Goal: Use online tool/utility: Use online tool/utility

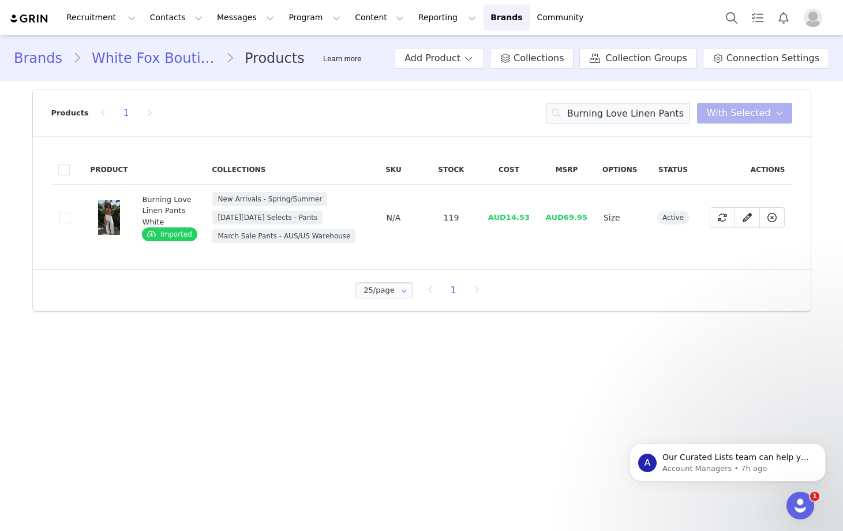
click at [544, 217] on td "AUD69.95" at bounding box center [567, 218] width 58 height 66
drag, startPoint x: 538, startPoint y: 218, endPoint x: 509, endPoint y: 219, distance: 28.3
click at [509, 219] on td "AUD14.53" at bounding box center [509, 218] width 58 height 66
copy span "14.53"
click at [606, 108] on input "Burning Love Linen Pants White" at bounding box center [618, 113] width 144 height 21
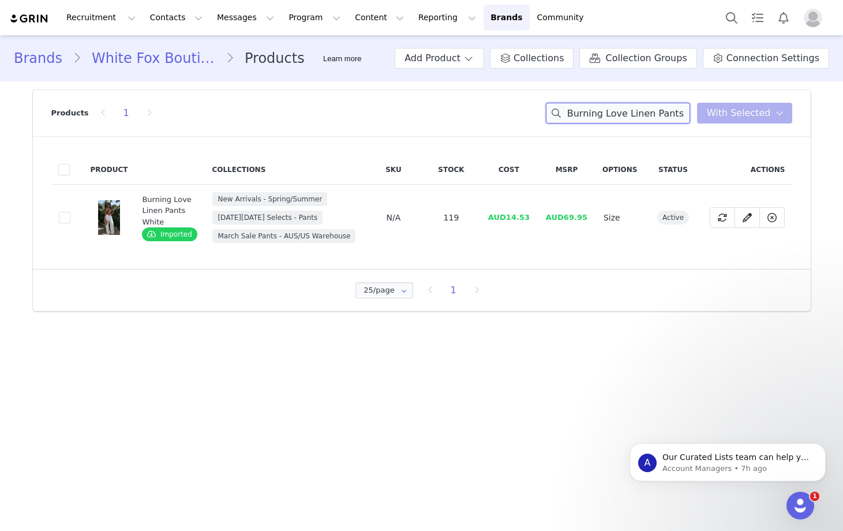
click at [606, 108] on input "Burning Love Linen Pants White" at bounding box center [618, 113] width 144 height 21
paste input "Think I'm In Love Mini Dress Black"
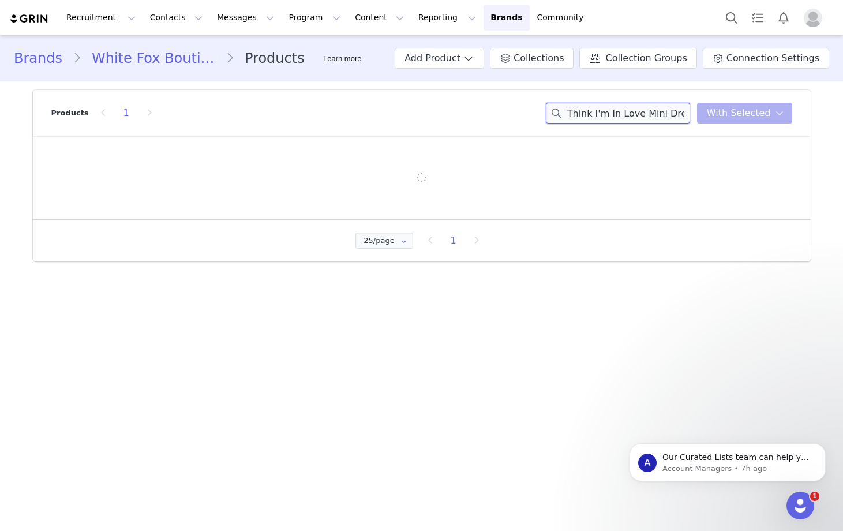
click at [636, 111] on input "Think I'm In Love Mini Dress Black" at bounding box center [618, 113] width 144 height 21
click at [622, 120] on input "Think I'm In Love Mini Dress Black" at bounding box center [618, 113] width 144 height 21
click at [714, 122] on div "Think I'm In Love Mini Dress Black You have 0 product s selected Add to Collect…" at bounding box center [669, 113] width 246 height 21
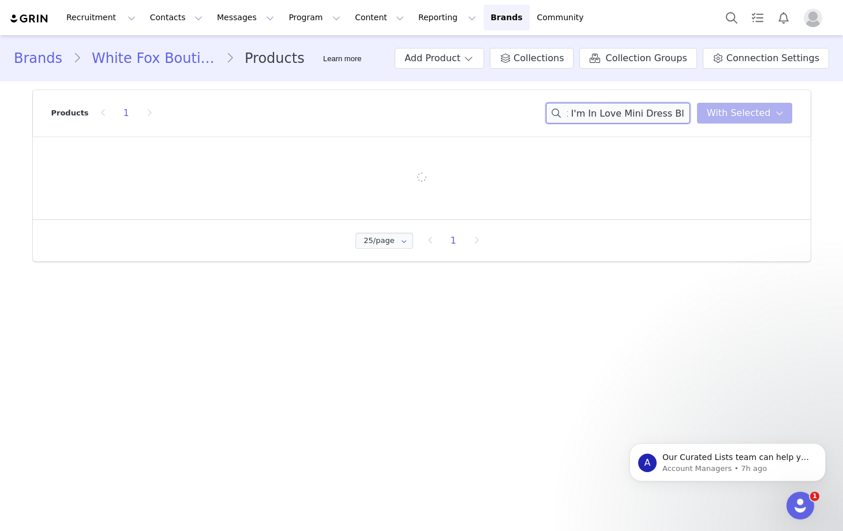
click at [657, 118] on input "Think I'm In Love Mini Dress Black" at bounding box center [618, 113] width 144 height 21
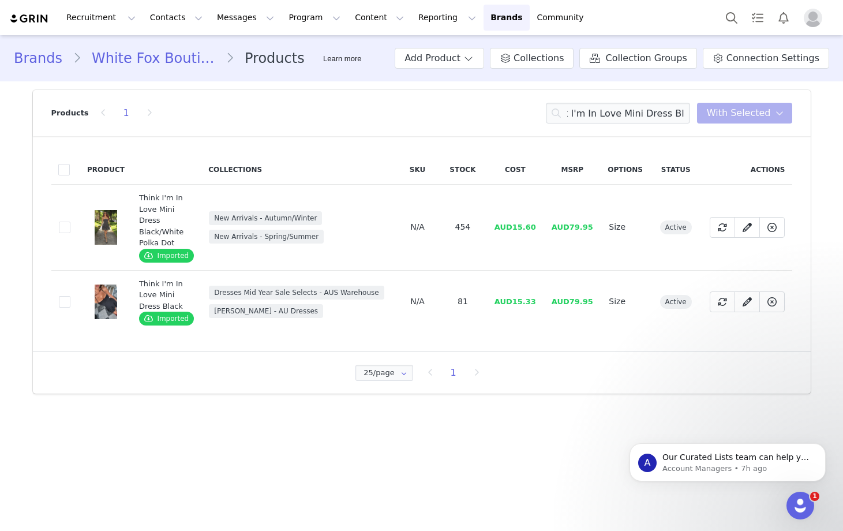
scroll to position [0, 0]
drag, startPoint x: 535, startPoint y: 304, endPoint x: 513, endPoint y: 305, distance: 22.5
click at [513, 305] on td "AUD15.33" at bounding box center [514, 301] width 57 height 63
copy span "15.33"
click at [635, 115] on input "Think I'm In Love Mini Dress Black" at bounding box center [618, 113] width 144 height 21
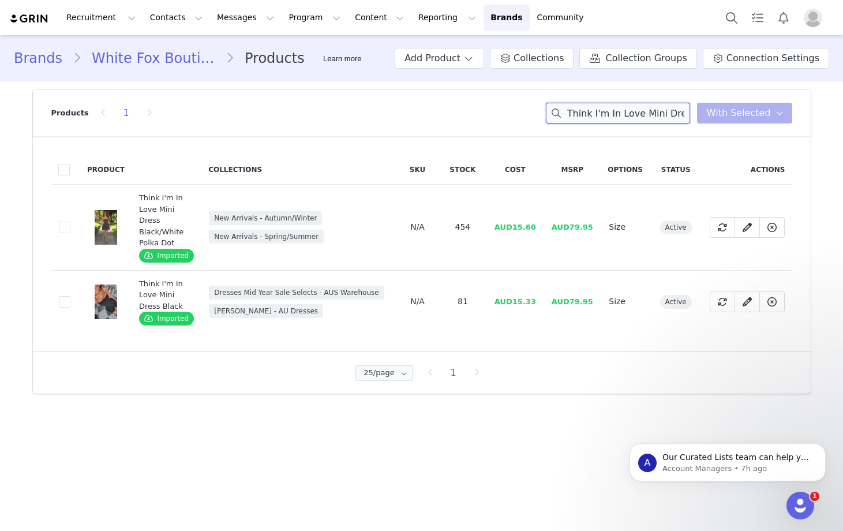
click at [635, 115] on input "Think I'm In Love Mini Dress Black" at bounding box center [618, 113] width 144 height 21
paste input "Kiss The Sun Bikini Top Blossom"
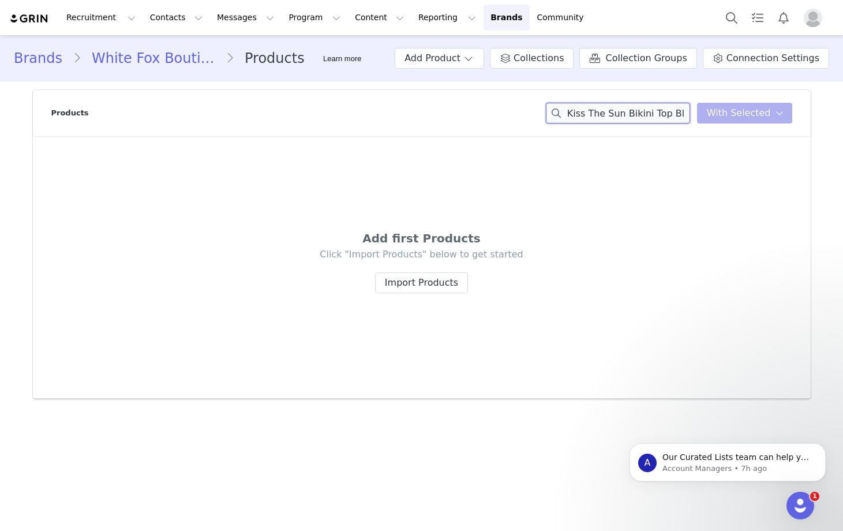
scroll to position [0, 18]
click at [720, 114] on div "Kiss The Sun Bikini Top Blossom You have 0 product s selected Add to Collection…" at bounding box center [669, 113] width 246 height 21
click at [674, 110] on input "Kiss The Sun Bikini Top Blossom" at bounding box center [618, 113] width 144 height 21
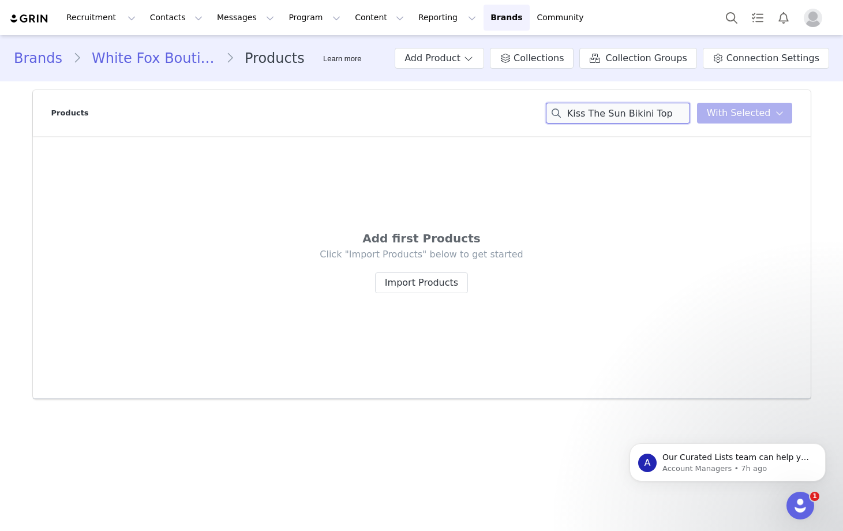
click at [620, 107] on input "Kiss The Sun Bikini Top" at bounding box center [618, 113] width 144 height 21
paste input "Summer Vibes Bottoms Blossom"
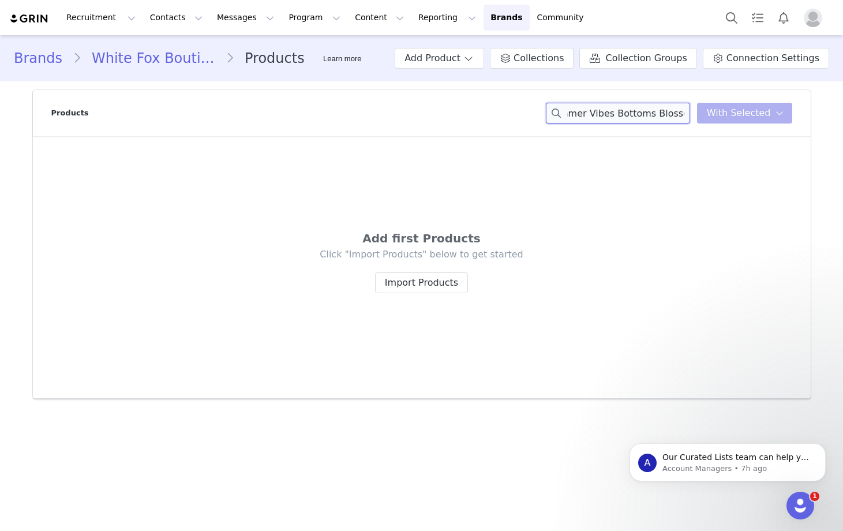
drag, startPoint x: 616, startPoint y: 116, endPoint x: 685, endPoint y: 114, distance: 69.3
click at [690, 114] on input "Summer Vibes Bottoms Blossom" at bounding box center [618, 113] width 144 height 21
click at [680, 114] on input "Summer Vibes Bottoms Blossom" at bounding box center [618, 113] width 144 height 21
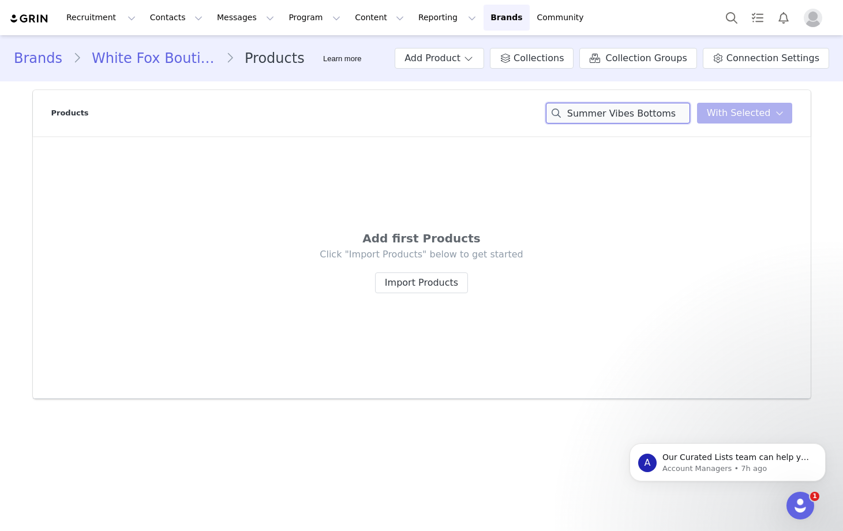
click at [603, 111] on input "Summer Vibes Bottoms" at bounding box center [618, 113] width 144 height 21
paste input "Time Passes Halter Top Chocolate"
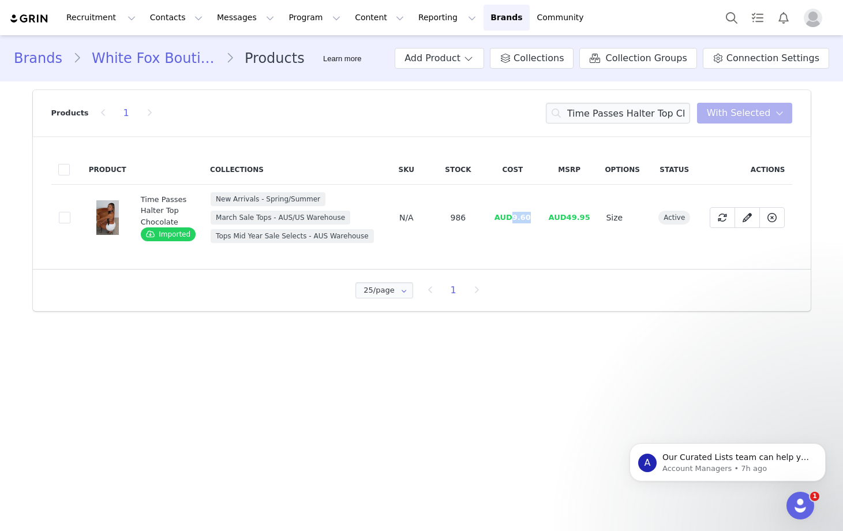
drag, startPoint x: 532, startPoint y: 217, endPoint x: 513, endPoint y: 219, distance: 19.1
click at [513, 219] on td "AUD9.60" at bounding box center [513, 218] width 56 height 66
copy span "9.60"
click at [628, 110] on input "Time Passes Halter Top Chocolate" at bounding box center [618, 113] width 144 height 21
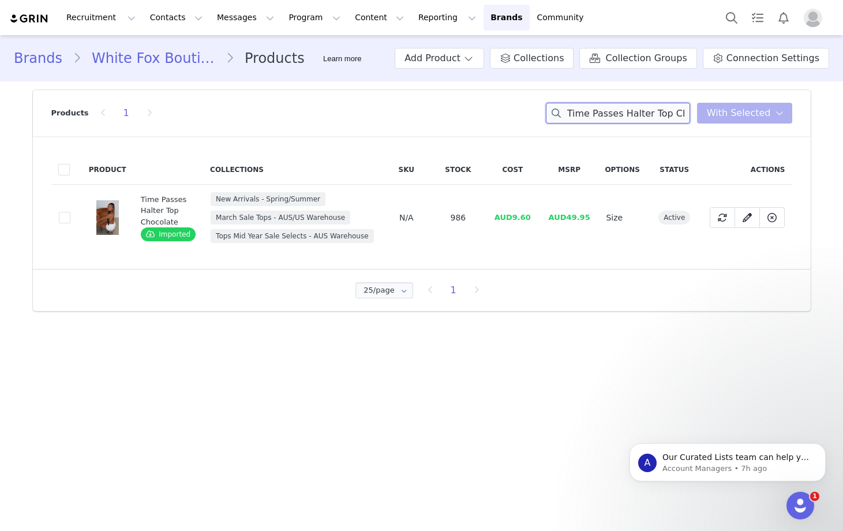
click at [628, 110] on input "Time Passes Halter Top Chocolate" at bounding box center [618, 113] width 144 height 21
paste input "Everything To Everybody Sweater Burgundy Strip"
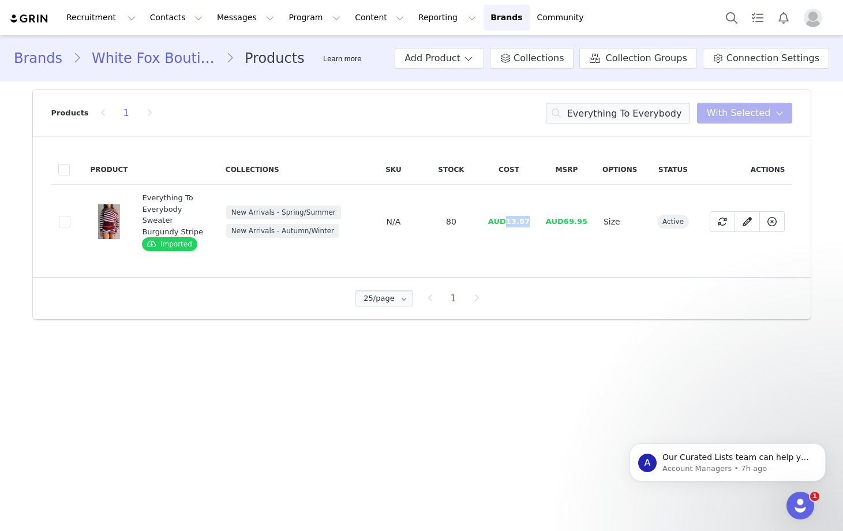
drag, startPoint x: 531, startPoint y: 222, endPoint x: 510, endPoint y: 222, distance: 20.8
click at [510, 222] on td "AUD13.87" at bounding box center [509, 222] width 58 height 74
copy span "13.87"
click at [609, 108] on input "Everything To Everybody Sweater Burgundy Stripe" at bounding box center [618, 113] width 144 height 21
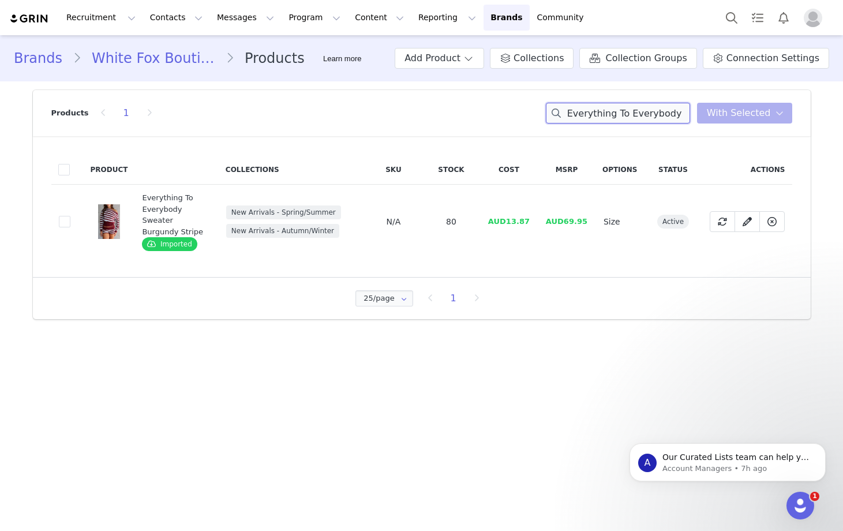
click at [609, 108] on input "Everything To Everybody Sweater Burgundy Stripe" at bounding box center [618, 113] width 144 height 21
paste input "Booty Shorts"
drag, startPoint x: 521, startPoint y: 222, endPoint x: 528, endPoint y: 230, distance: 10.2
click at [512, 223] on td "AUD9.73" at bounding box center [509, 222] width 58 height 74
copy span "9.73"
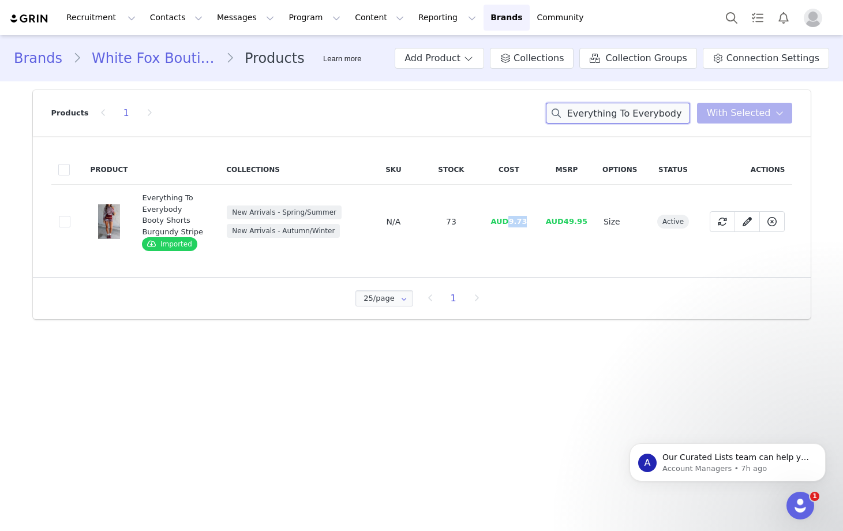
click at [620, 117] on input "Everything To Everybody Booty Shorts Burgundy Stripe" at bounding box center [618, 113] width 144 height 21
paste input "Believing The Lies Halter Top Whit"
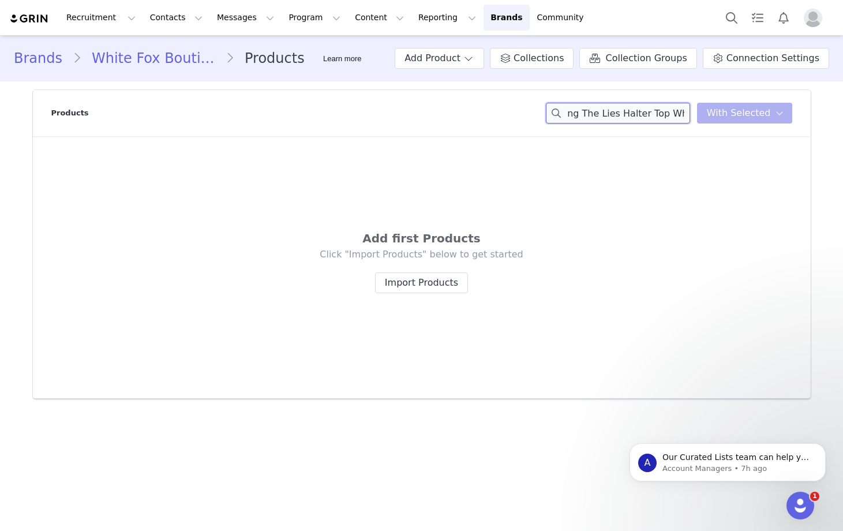
drag, startPoint x: 620, startPoint y: 114, endPoint x: 647, endPoint y: 115, distance: 27.1
click at [620, 114] on input "Believing The Lies Halter Top White" at bounding box center [618, 113] width 144 height 21
click at [669, 112] on input "Believing The Lies Halter Top White" at bounding box center [618, 113] width 144 height 21
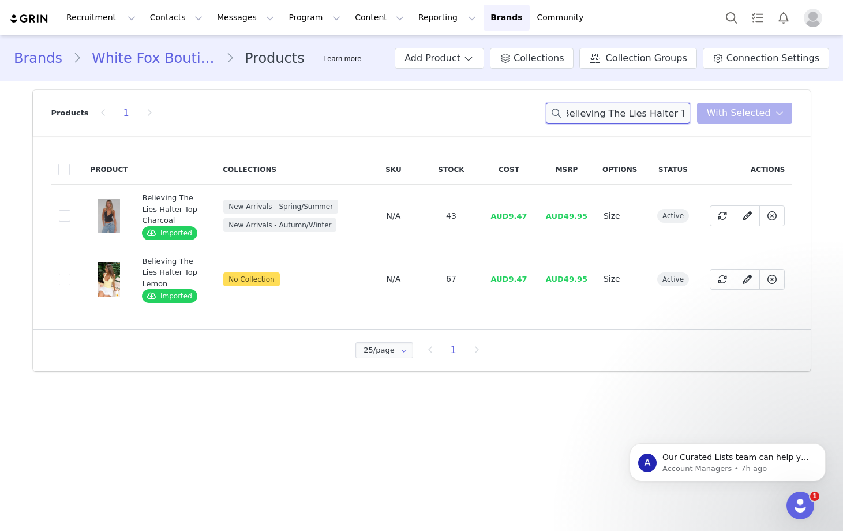
scroll to position [0, 0]
click at [648, 120] on input "Believing The Lies Halter Top" at bounding box center [618, 113] width 144 height 21
paste input "Guess You Miss Me Halter Maxi Dress Burgundy/Pink Dot"
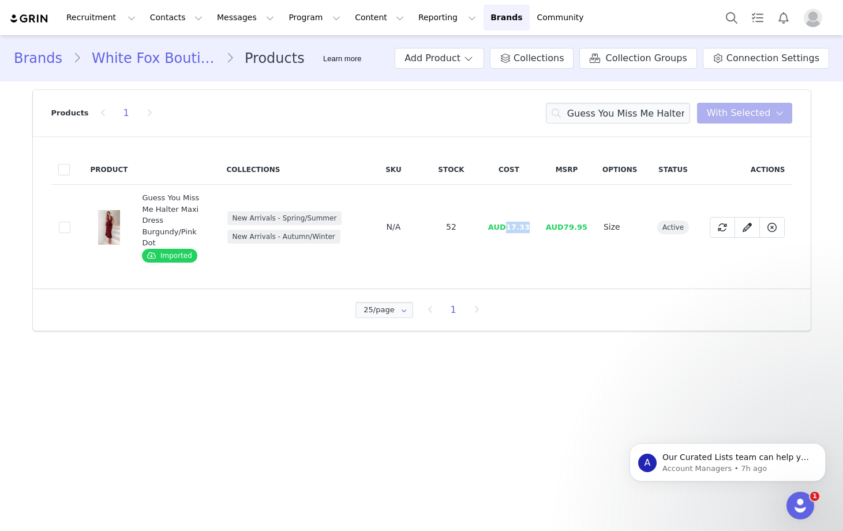
drag, startPoint x: 528, startPoint y: 226, endPoint x: 510, endPoint y: 224, distance: 17.5
click at [510, 224] on td "AUD17.33" at bounding box center [509, 227] width 58 height 85
copy span "17.33"
click at [635, 118] on input "Guess You Miss Me Halter Maxi Dress Burgundy/Pink Dot" at bounding box center [618, 113] width 144 height 21
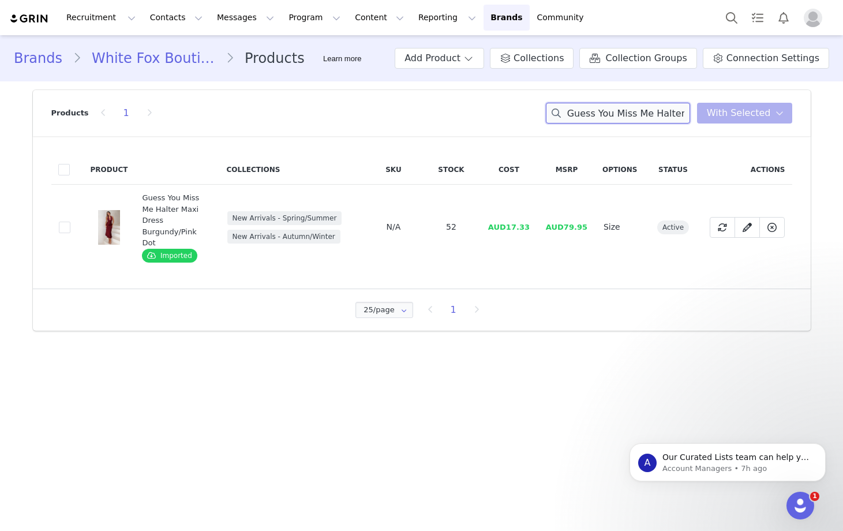
click at [635, 118] on input "Guess You Miss Me Halter Maxi Dress Burgundy/Pink Dot" at bounding box center [618, 113] width 144 height 21
paste input "Alana High Waisted Straight Leg Jeans Black Acid"
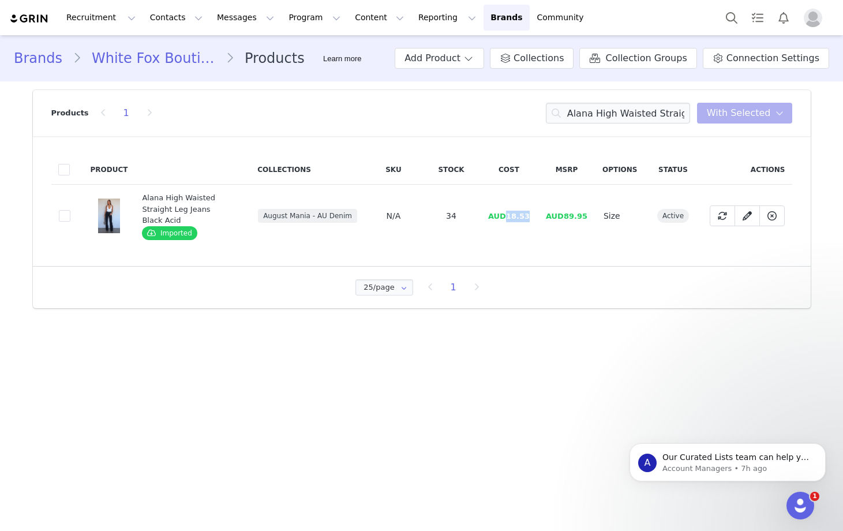
drag, startPoint x: 536, startPoint y: 216, endPoint x: 506, endPoint y: 217, distance: 29.5
click at [506, 217] on td "AUD18.53" at bounding box center [509, 216] width 58 height 63
copy span "18.53"
click at [621, 110] on input "Alana High Waisted Straight Leg Jeans Black Acid" at bounding box center [618, 113] width 144 height 21
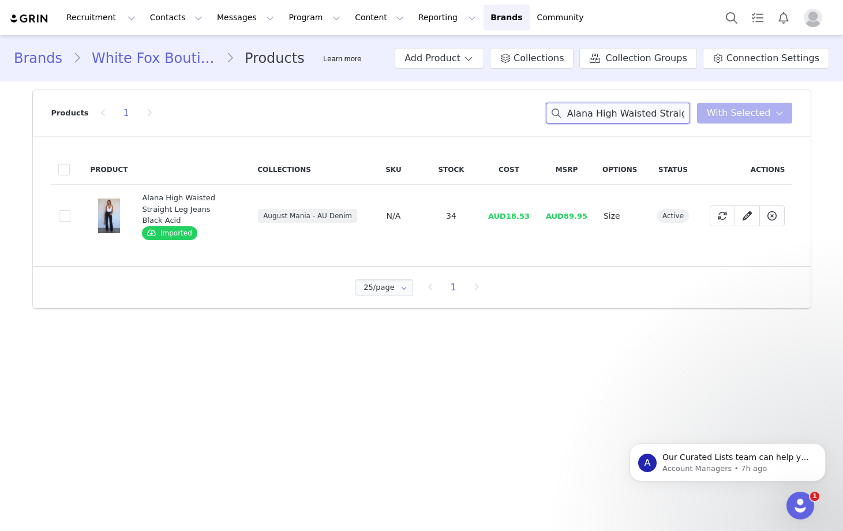
click at [621, 110] on input "Alana High Waisted Straight Leg Jeans Black Acid" at bounding box center [618, 113] width 144 height 21
paste input "Check The Scores Mini Skirt Pink"
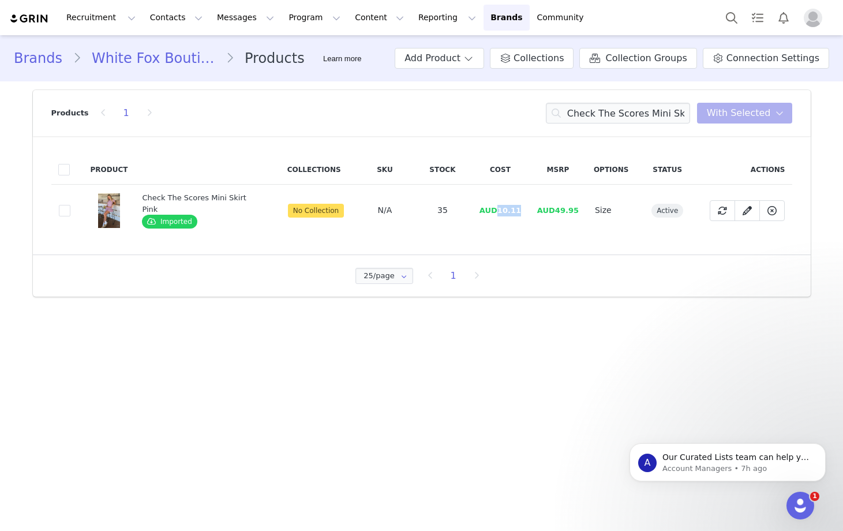
drag, startPoint x: 524, startPoint y: 211, endPoint x: 512, endPoint y: 232, distance: 25.0
click at [496, 211] on td "AUD10.11" at bounding box center [500, 211] width 58 height 52
copy span "10.11"
click at [609, 118] on input "Check The Scores Mini Skirt Pink" at bounding box center [618, 113] width 144 height 21
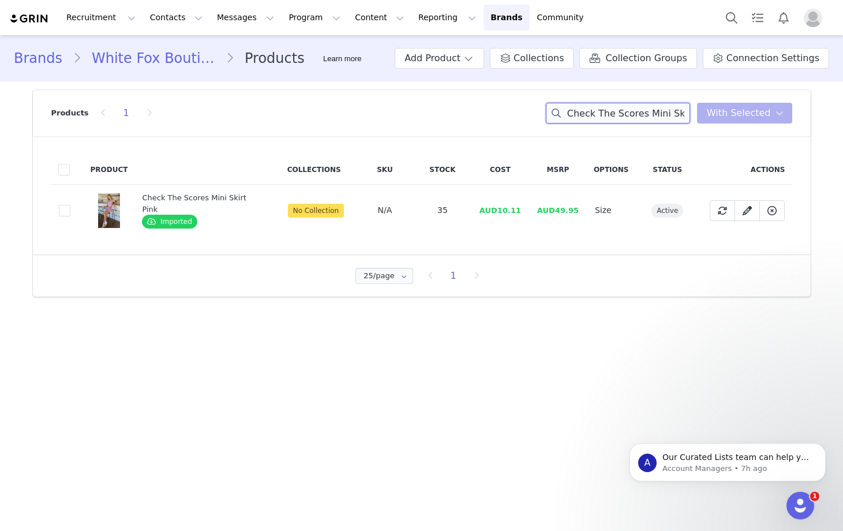
click at [609, 118] on input "Check The Scores Mini Skirt Pink" at bounding box center [618, 113] width 144 height 21
paste input "Polo Tee"
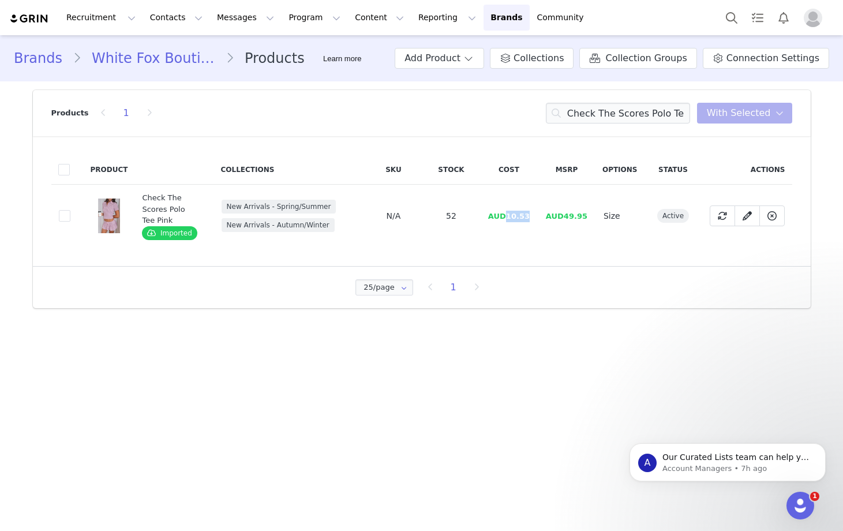
drag, startPoint x: 535, startPoint y: 216, endPoint x: 508, endPoint y: 216, distance: 26.5
click at [508, 216] on td "AUD10.53" at bounding box center [509, 216] width 58 height 63
copy span "10.53"
click at [659, 111] on input "Check The Scores Polo Tee Pink" at bounding box center [618, 113] width 144 height 21
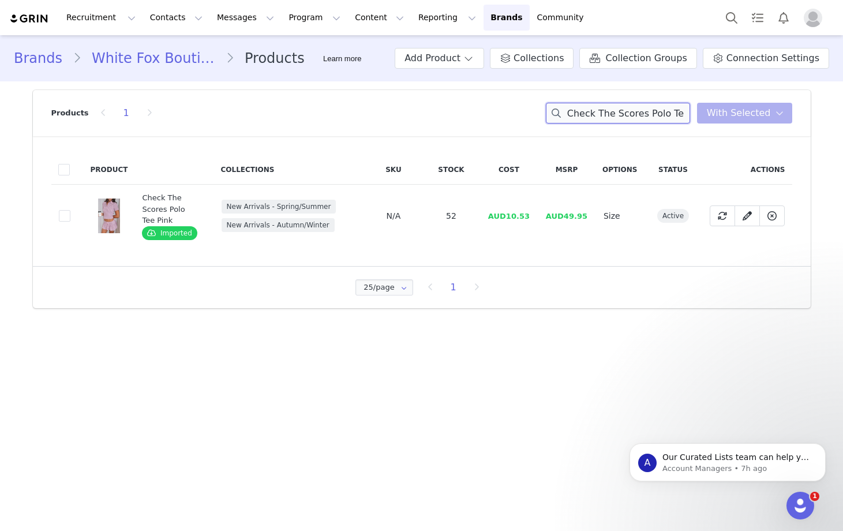
click at [659, 111] on input "Check The Scores Polo Tee Pink" at bounding box center [618, 113] width 144 height 21
paste input "Here For Me Halter Top Baby"
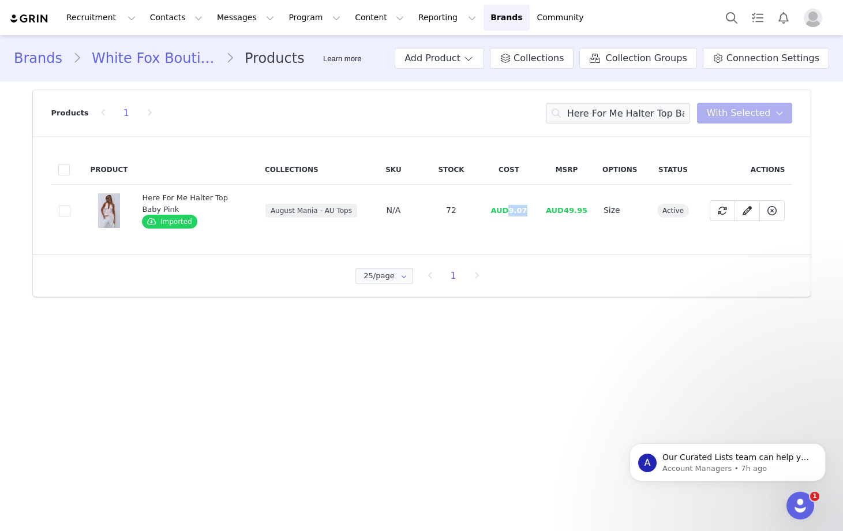
drag, startPoint x: 527, startPoint y: 211, endPoint x: 512, endPoint y: 212, distance: 15.6
click at [512, 212] on span "AUD9.07" at bounding box center [508, 210] width 36 height 9
copy span "9.07"
click at [602, 110] on input "Here For Me Halter Top Baby Pink" at bounding box center [618, 113] width 144 height 21
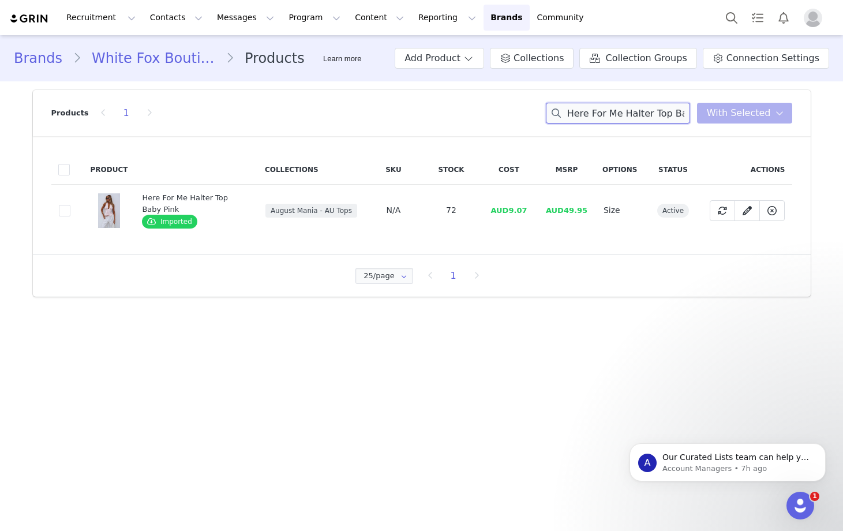
click at [602, 110] on input "Here For Me Halter Top Baby Pink" at bounding box center [618, 113] width 144 height 21
paste input "Topic Of Conversation Halter Top Honey"
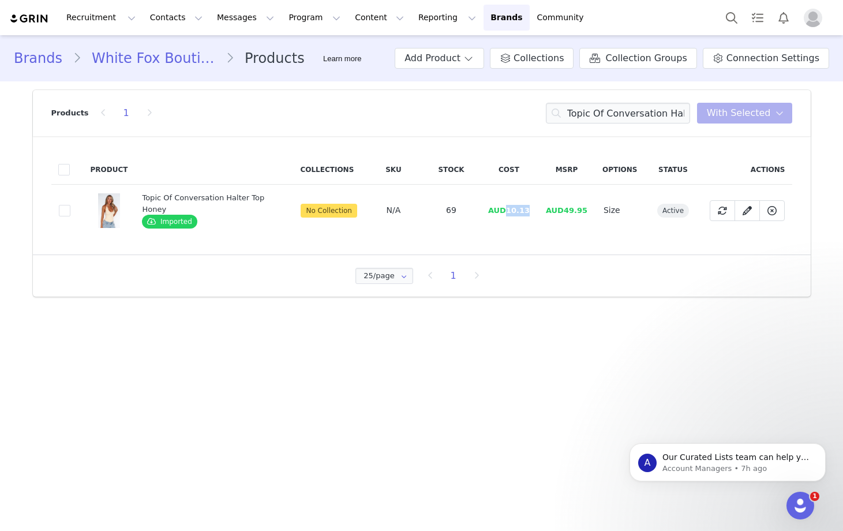
drag, startPoint x: 524, startPoint y: 209, endPoint x: 506, endPoint y: 211, distance: 17.4
click at [506, 211] on span "AUD10.13" at bounding box center [509, 210] width 42 height 9
click at [613, 113] on input "Topic Of Conversation Halter Top Honey" at bounding box center [618, 113] width 144 height 21
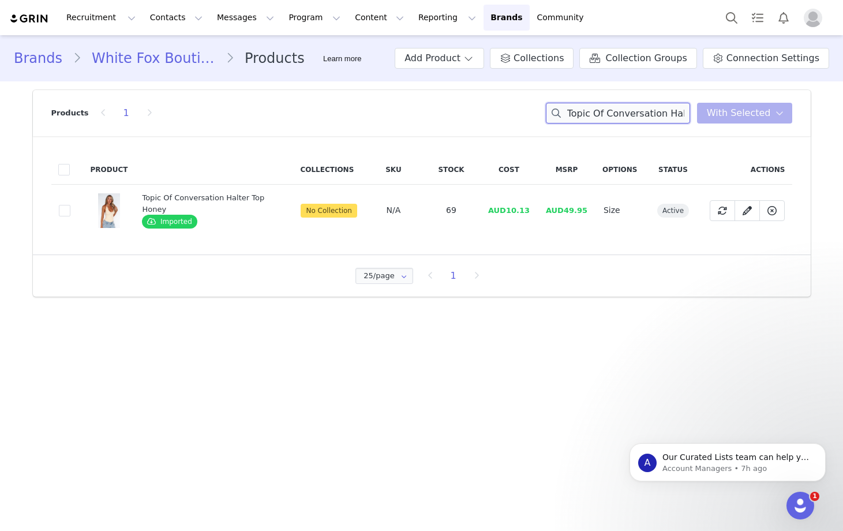
paste input "Already Over Bustier White"
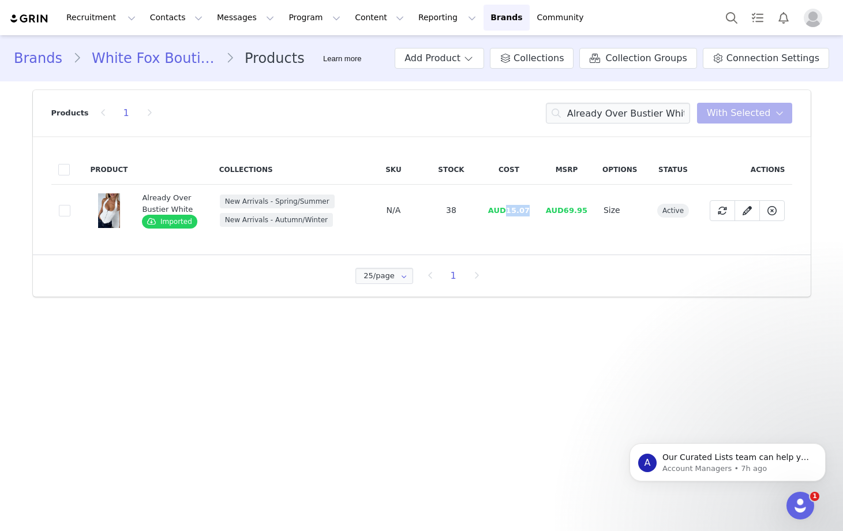
drag, startPoint x: 531, startPoint y: 209, endPoint x: 509, endPoint y: 212, distance: 22.0
click at [509, 212] on td "AUD15.07" at bounding box center [509, 211] width 58 height 52
click at [625, 113] on input "Already Over Bustier White" at bounding box center [618, 113] width 144 height 21
click at [625, 114] on input "Already Over Bustier White" at bounding box center [618, 113] width 144 height 21
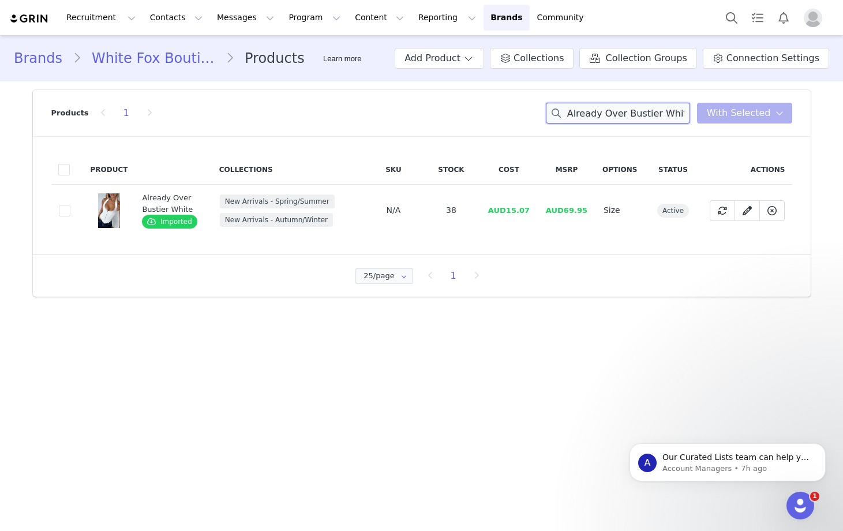
paste input "Let It Go Strapless Bustier Petrol"
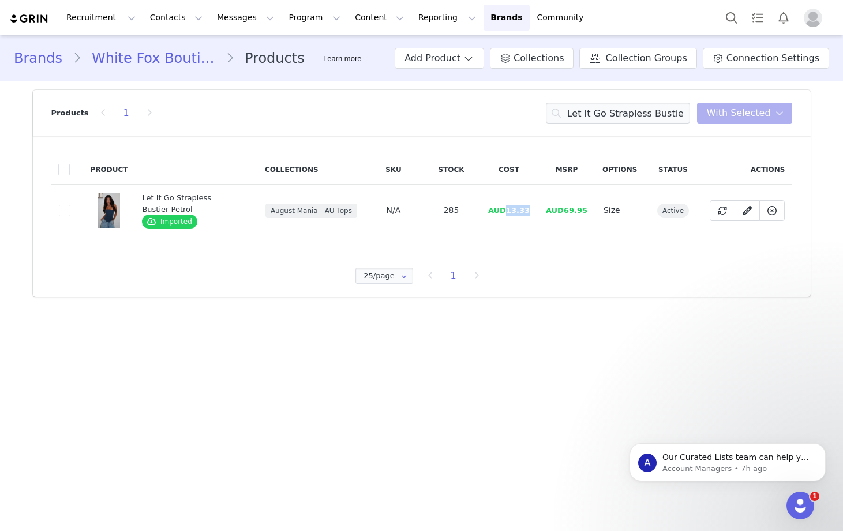
drag, startPoint x: 529, startPoint y: 211, endPoint x: 510, endPoint y: 213, distance: 18.5
click at [510, 213] on td "AUD13.33" at bounding box center [509, 211] width 58 height 52
click at [614, 118] on input "Let It Go Strapless Bustier Petrol" at bounding box center [618, 113] width 144 height 21
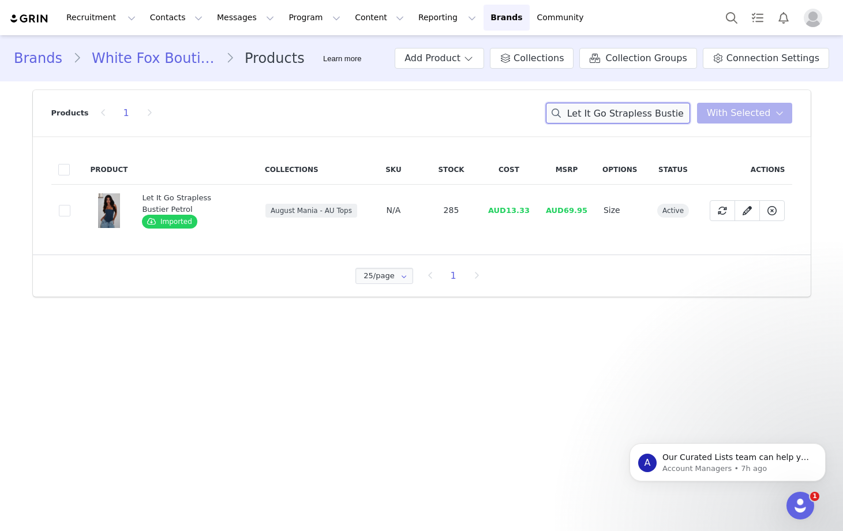
paste input "Tell Me All About It Top Lemon"
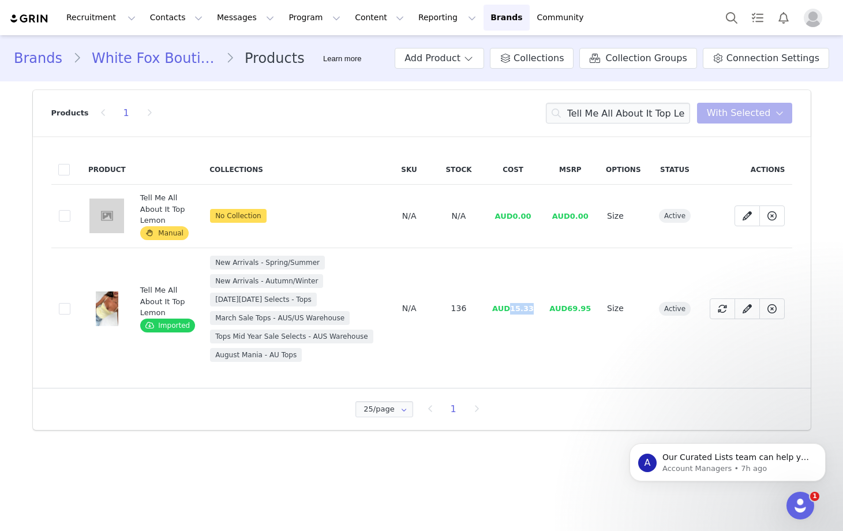
drag, startPoint x: 534, startPoint y: 309, endPoint x: 512, endPoint y: 310, distance: 21.9
click at [512, 310] on td "AUD15.33" at bounding box center [512, 308] width 57 height 122
click at [615, 115] on input "Tell Me All About It Top Lemon" at bounding box center [618, 113] width 144 height 21
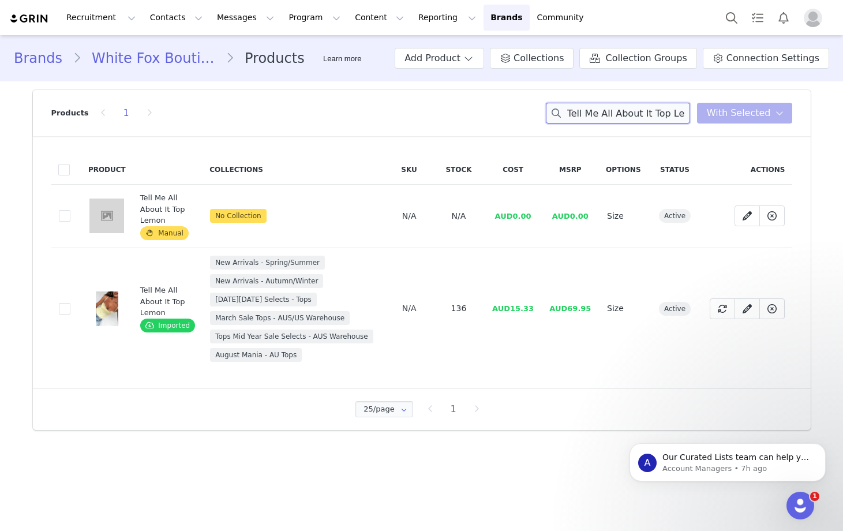
paste input "Lost Files Long Sleeve Mini Dress Black/White Stripe"
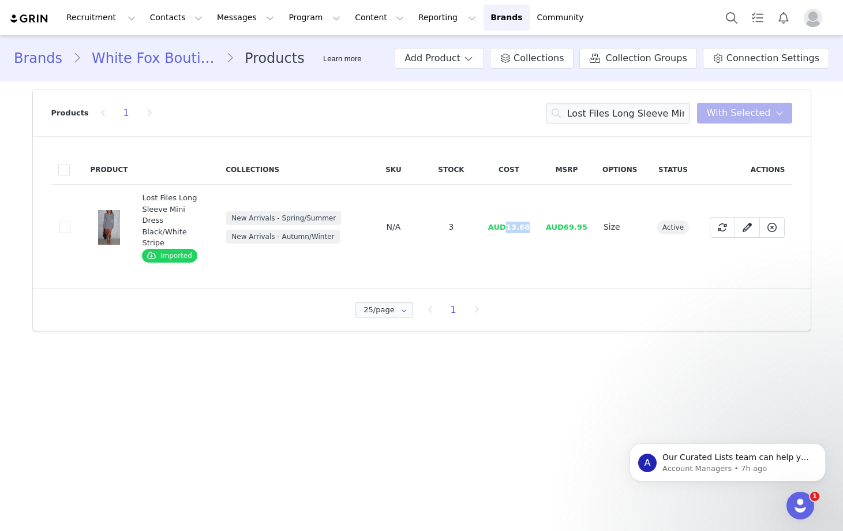
drag, startPoint x: 534, startPoint y: 216, endPoint x: 507, endPoint y: 217, distance: 26.5
click at [507, 217] on td "AUD13.68" at bounding box center [509, 227] width 58 height 85
click at [600, 115] on input "Lost Files Long Sleeve Mini Dress Black/White Stripe" at bounding box center [618, 113] width 144 height 21
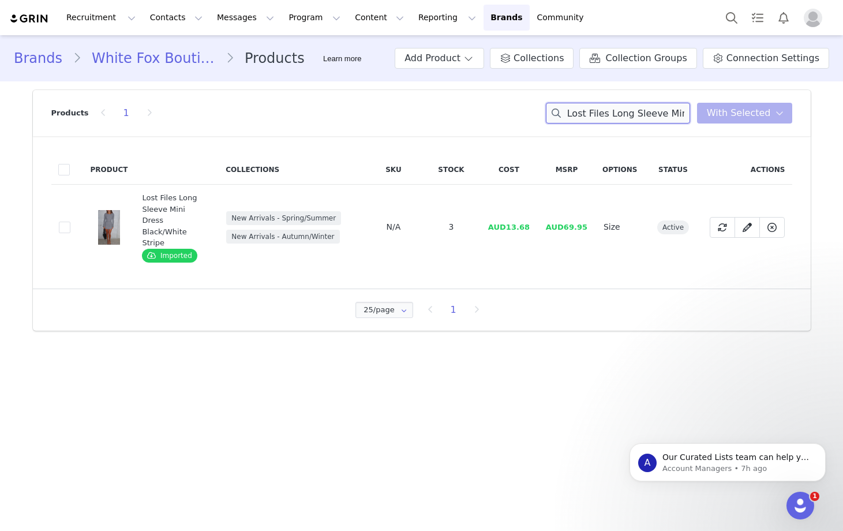
paste input "My Own Hero Mini Dress Black"
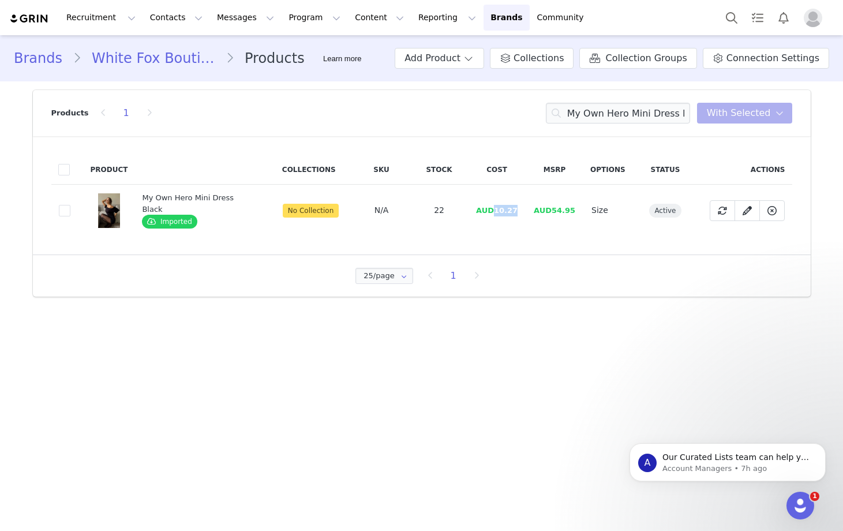
drag, startPoint x: 516, startPoint y: 210, endPoint x: 491, endPoint y: 210, distance: 24.8
click at [491, 210] on td "AUD10.27" at bounding box center [497, 211] width 58 height 52
click at [625, 110] on input "My Own Hero Mini Dress Black" at bounding box center [618, 113] width 144 height 21
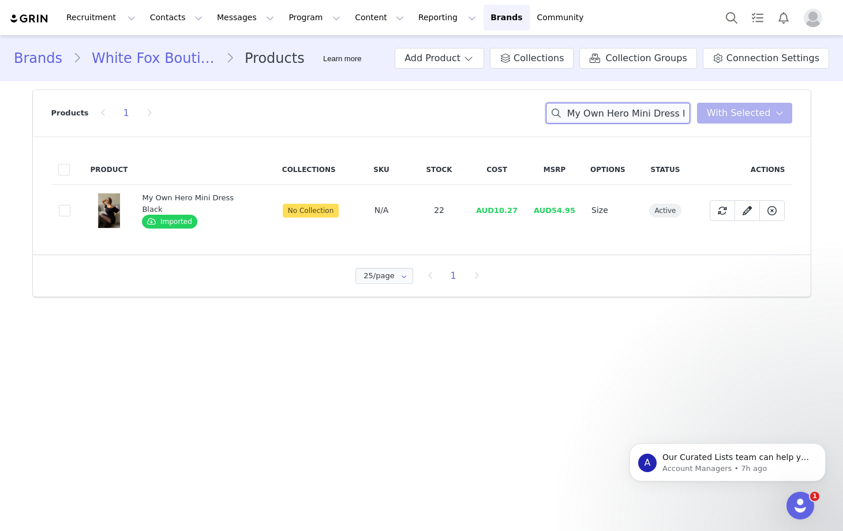
paste input "Star Of The Night Halter Top Charcoal"
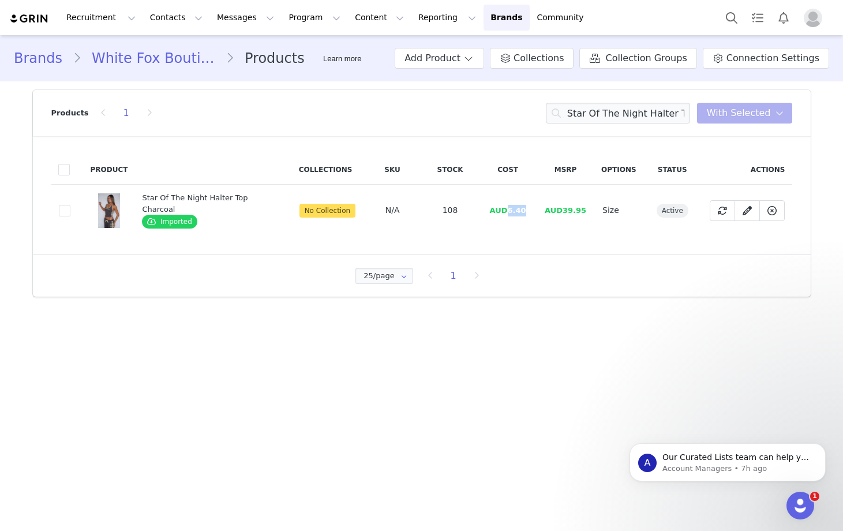
drag, startPoint x: 524, startPoint y: 210, endPoint x: 506, endPoint y: 212, distance: 18.0
click at [506, 212] on td "AUD6.40" at bounding box center [508, 211] width 58 height 52
click at [596, 117] on input "Star Of The Night Halter Top Charcoal" at bounding box center [618, 113] width 144 height 21
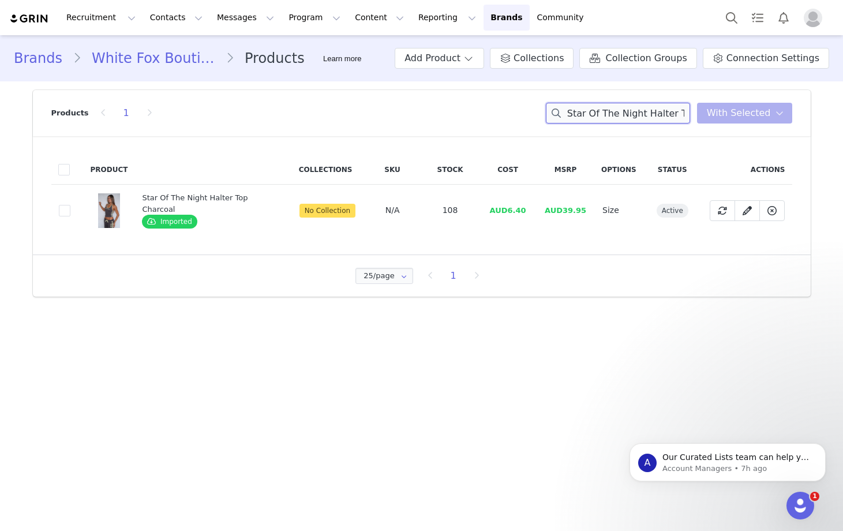
paste input "Burning Love Linen Pants White"
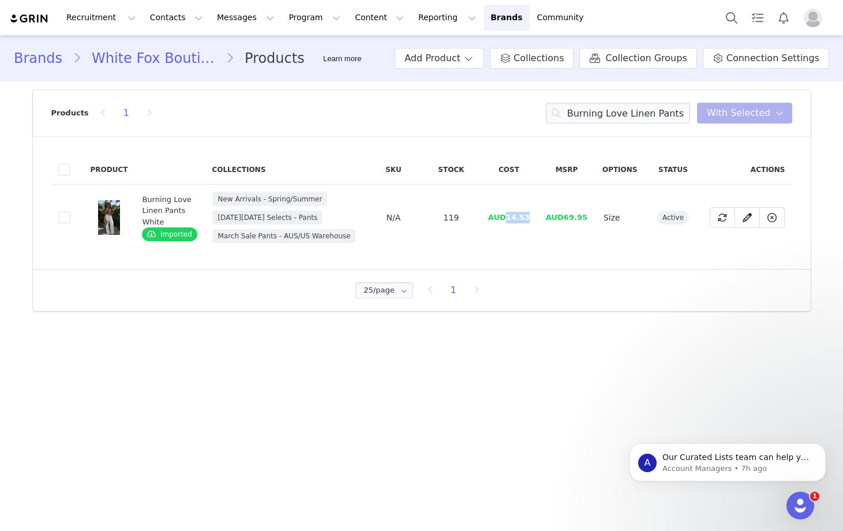
drag, startPoint x: 536, startPoint y: 218, endPoint x: 510, endPoint y: 219, distance: 26.0
click at [510, 219] on td "AUD14.53" at bounding box center [509, 218] width 58 height 66
click at [639, 111] on input "Burning Love Linen Pants White" at bounding box center [618, 113] width 144 height 21
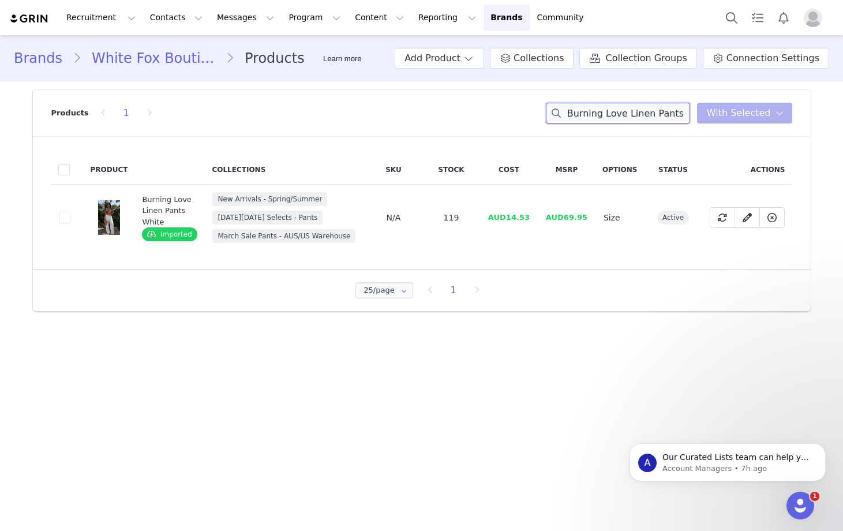
paste input "Day For It Capri"
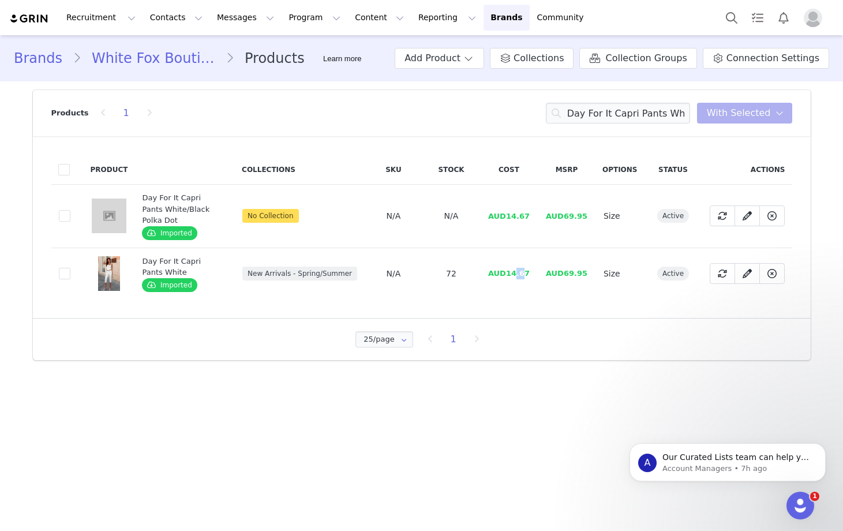
drag, startPoint x: 527, startPoint y: 261, endPoint x: 516, endPoint y: 262, distance: 11.6
click at [516, 269] on span "AUD14.67" at bounding box center [509, 273] width 42 height 9
drag, startPoint x: 532, startPoint y: 261, endPoint x: 511, endPoint y: 262, distance: 20.8
click at [511, 262] on td "AUD14.67" at bounding box center [509, 273] width 58 height 52
drag, startPoint x: 509, startPoint y: 262, endPoint x: 531, endPoint y: 261, distance: 21.4
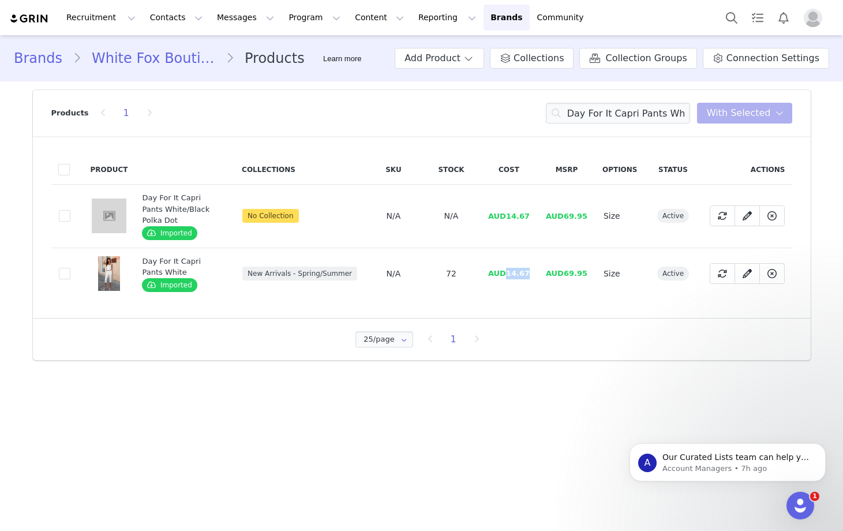
click at [531, 261] on td "AUD14.67" at bounding box center [509, 273] width 58 height 52
click at [629, 119] on input "Day For It Capri Pants White" at bounding box center [618, 113] width 144 height 21
paste input "Turn Heads Fast Pants Chocola"
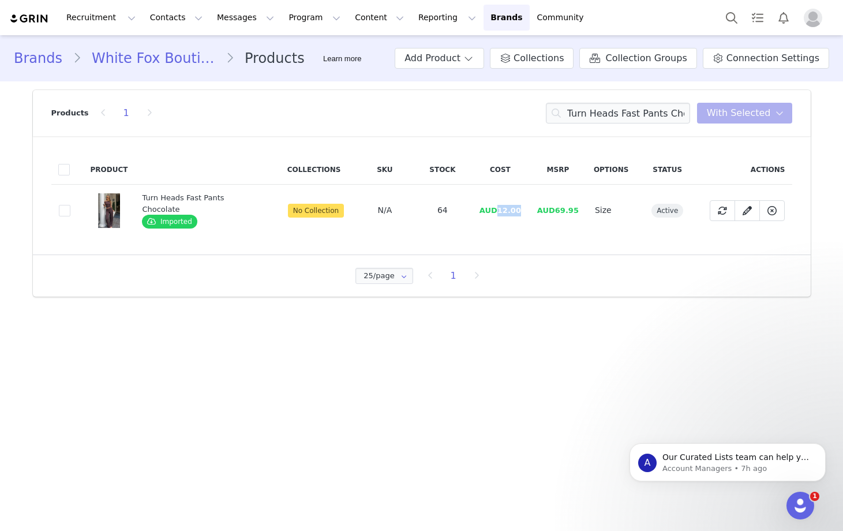
drag, startPoint x: 512, startPoint y: 211, endPoint x: 500, endPoint y: 215, distance: 12.8
click at [497, 211] on td "AUD12.00" at bounding box center [500, 211] width 58 height 52
click at [613, 118] on input "Turn Heads Fast Pants Chocolate" at bounding box center [618, 113] width 144 height 21
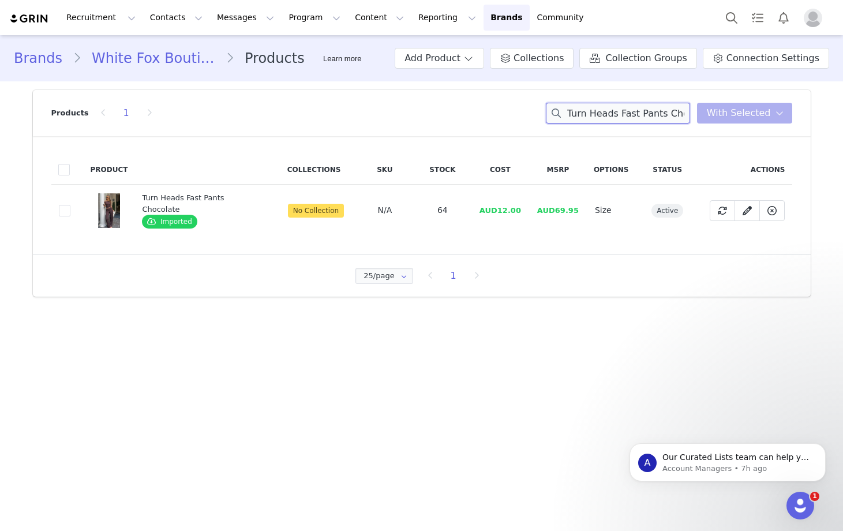
paste input "[PERSON_NAME] I'm In Love Mini Dress Black/White Polka Dot"
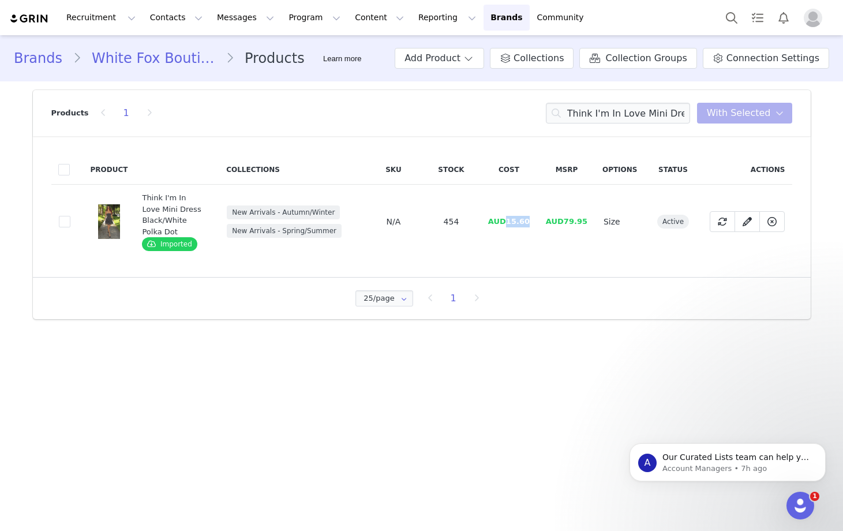
drag, startPoint x: 529, startPoint y: 220, endPoint x: 510, endPoint y: 222, distance: 19.1
click at [510, 222] on span "AUD15.60" at bounding box center [509, 221] width 42 height 9
click at [590, 119] on input "Think I'm In Love Mini Dress Black/White Polka Dot" at bounding box center [618, 113] width 144 height 21
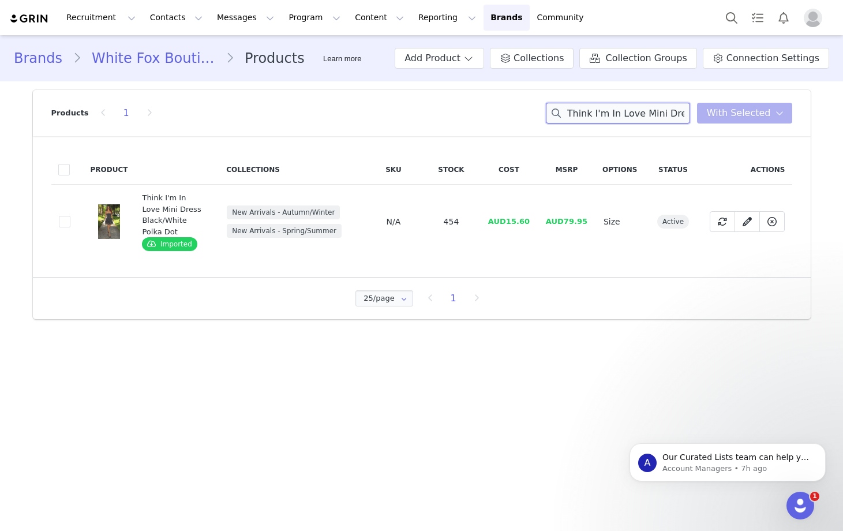
paste input "I'm With You Shorts Stone"
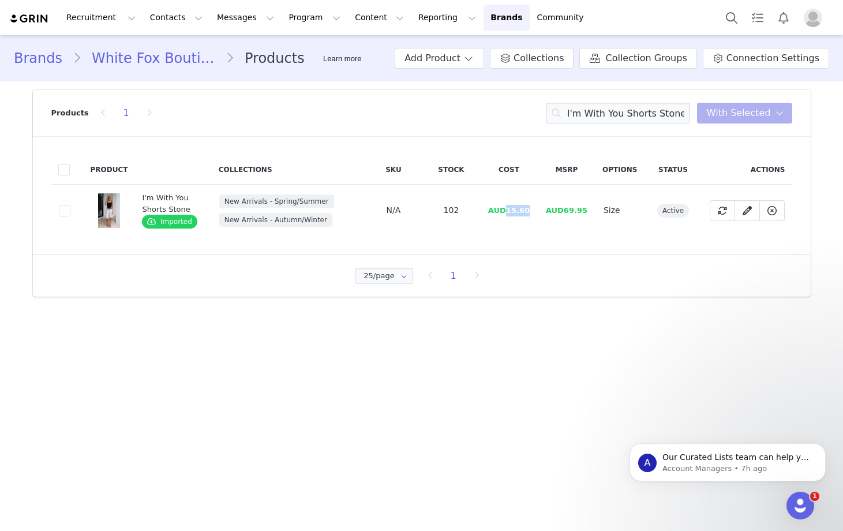
drag, startPoint x: 530, startPoint y: 212, endPoint x: 508, endPoint y: 214, distance: 21.4
click at [508, 214] on span "AUD15.60" at bounding box center [509, 210] width 42 height 9
click at [600, 110] on input "I'm With You Shorts Stone" at bounding box center [618, 113] width 144 height 21
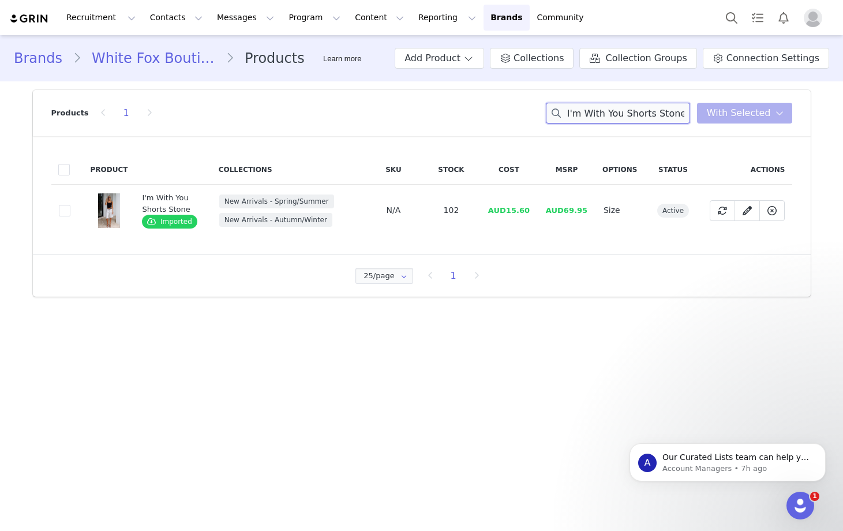
paste input "Day For It Capri Pants Zebra"
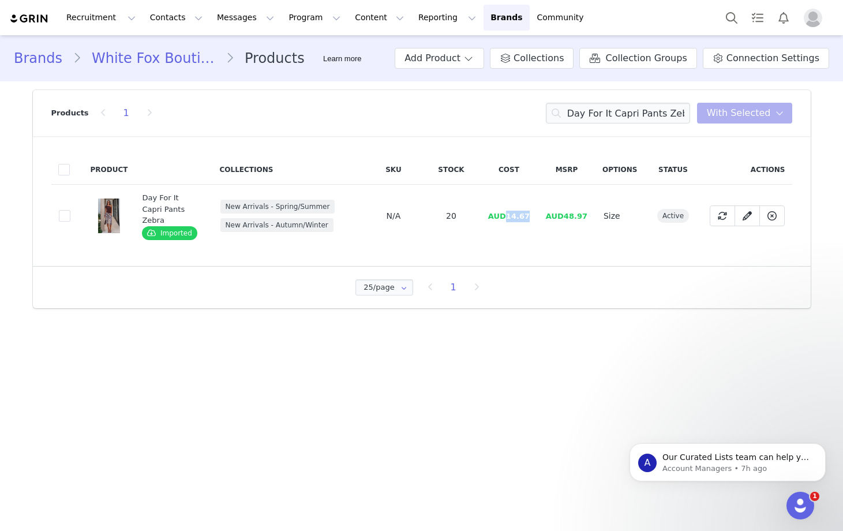
drag, startPoint x: 529, startPoint y: 210, endPoint x: 518, endPoint y: 213, distance: 11.5
click at [507, 212] on span "AUD14.67" at bounding box center [509, 216] width 42 height 9
click at [613, 118] on input "Day For It Capri Pants Zebra" at bounding box center [618, 113] width 144 height 21
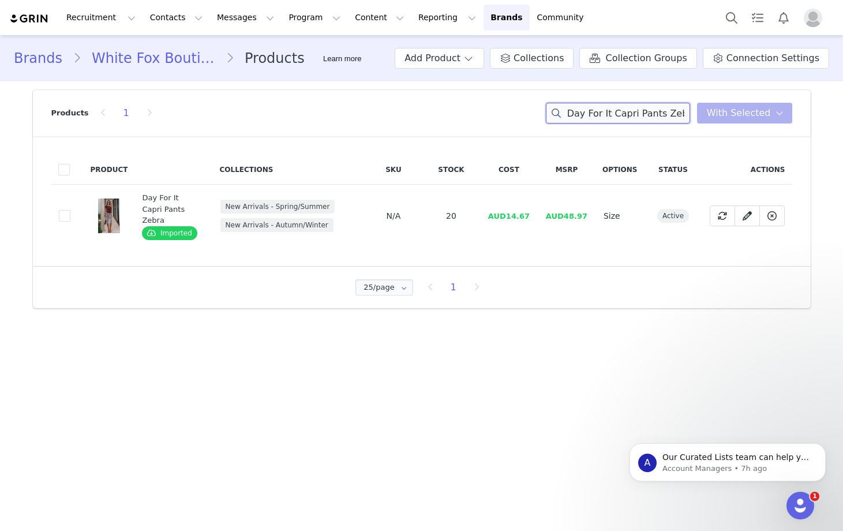
paste input "Moving Different Playsuit Navy"
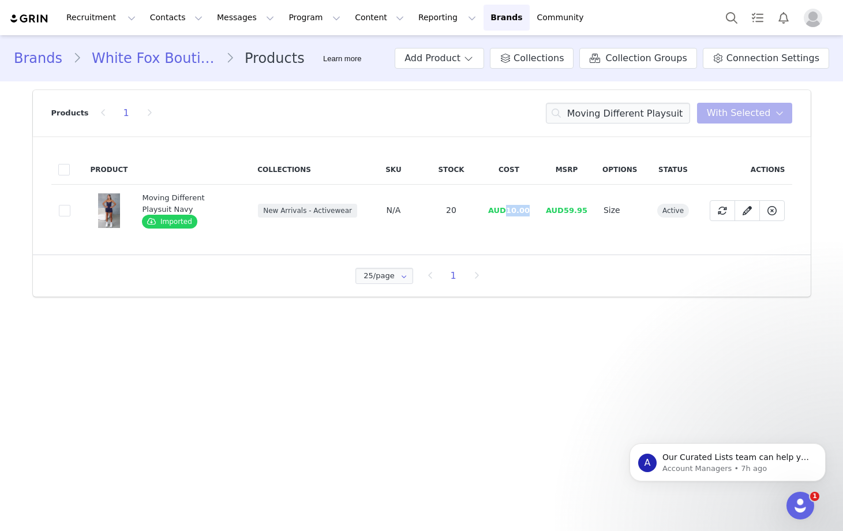
drag, startPoint x: 530, startPoint y: 211, endPoint x: 508, endPoint y: 214, distance: 22.1
click at [508, 214] on td "AUD10.00" at bounding box center [509, 211] width 58 height 52
click at [620, 111] on input "Moving Different Playsuit Navy" at bounding box center [618, 113] width 144 height 21
click at [619, 111] on input "Moving Different Playsuit Navy" at bounding box center [618, 113] width 144 height 21
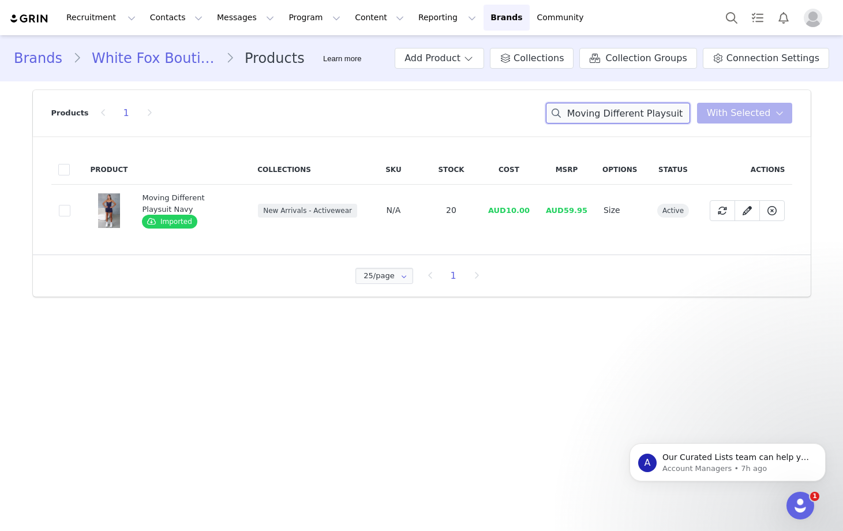
paste input "Break The Limits Shirred Mini Skirt Pistachio"
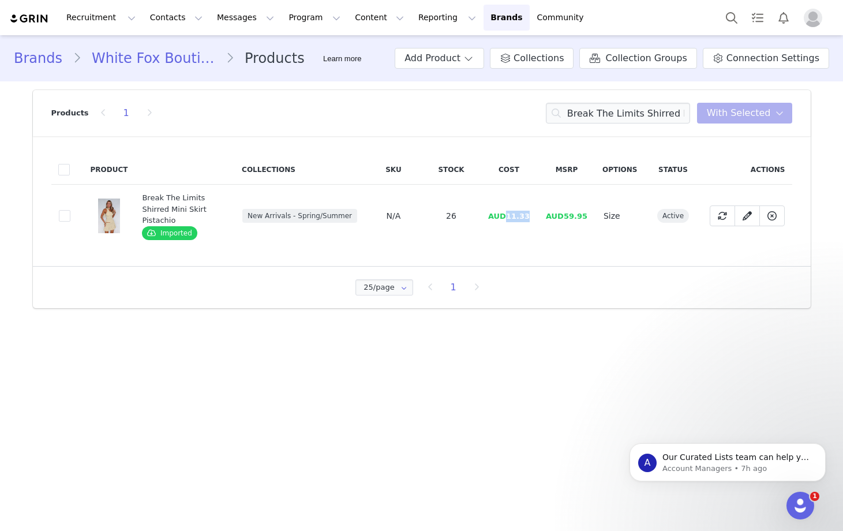
drag, startPoint x: 532, startPoint y: 217, endPoint x: 510, endPoint y: 218, distance: 21.9
click at [510, 218] on td "AUD11.33" at bounding box center [509, 216] width 58 height 63
click at [622, 114] on input "Break The Limits Shirred Mini Skirt Pistachio" at bounding box center [618, 113] width 144 height 21
paste input "Big Deposits Halter Top Pistachio"
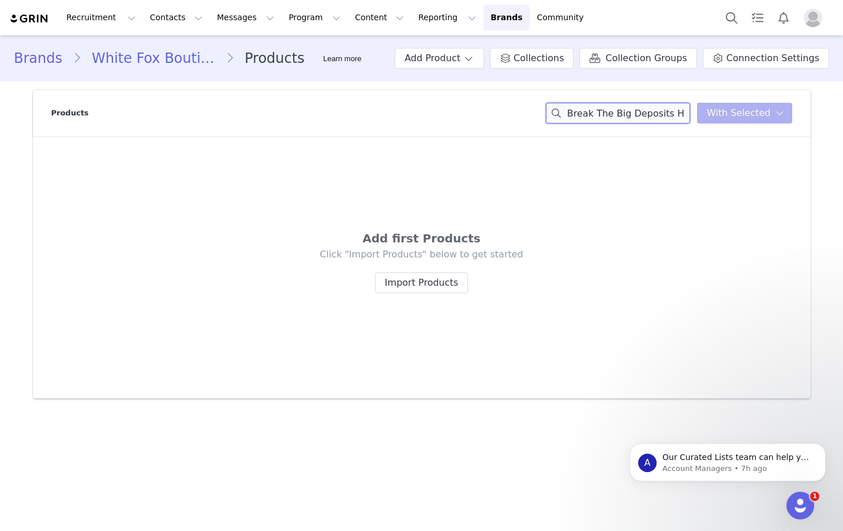
click at [636, 104] on input "Break The Big Deposits Halter Top Pistachio Shirred Mini Skirt Pistachio" at bounding box center [618, 113] width 144 height 21
paste input "ig Deposits Halter Top"
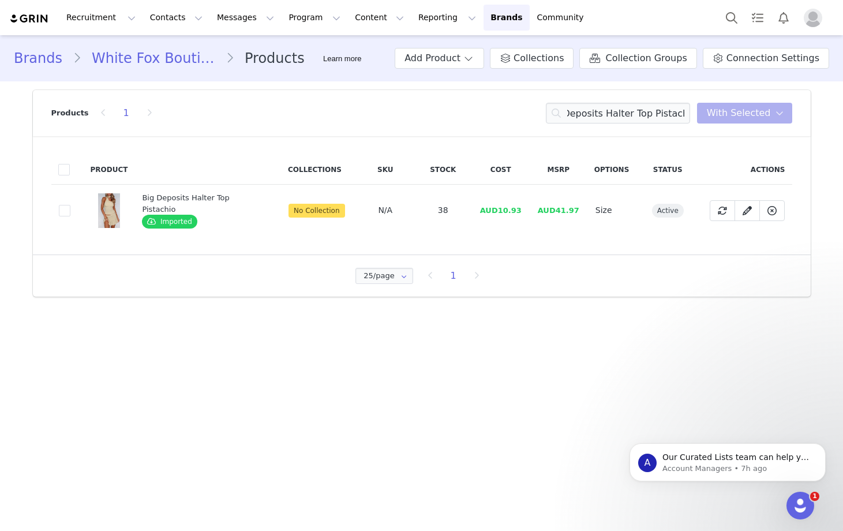
click at [530, 213] on td "AUD41.97" at bounding box center [559, 211] width 58 height 52
drag, startPoint x: 521, startPoint y: 213, endPoint x: 497, endPoint y: 214, distance: 24.3
click at [497, 214] on td "AUD10.93" at bounding box center [501, 211] width 58 height 52
click at [642, 107] on input "Big Deposits Halter Top Pistachio" at bounding box center [618, 113] width 144 height 21
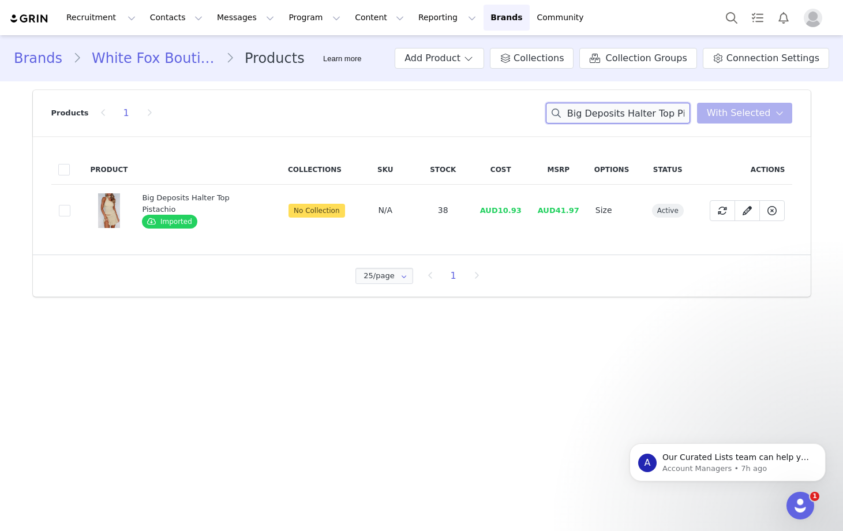
click at [642, 107] on input "Big Deposits Halter Top Pistachio" at bounding box center [618, 113] width 144 height 21
paste input "All Star Season Singlet Black"
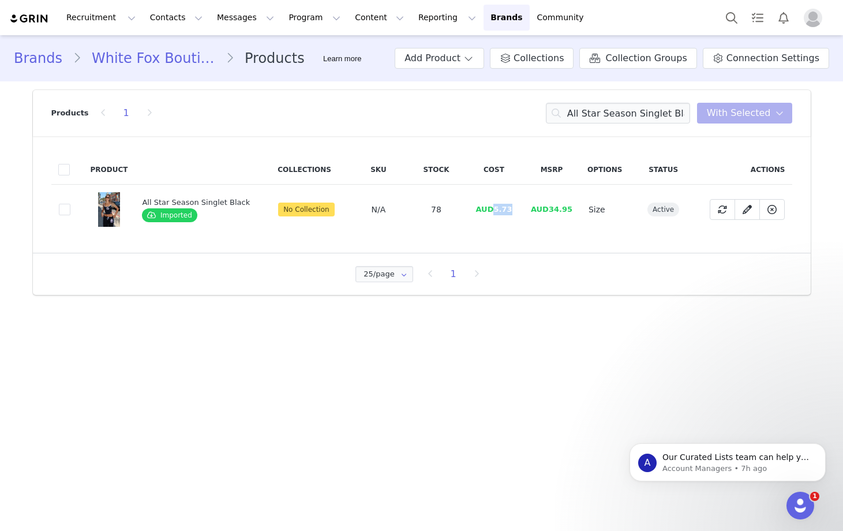
drag, startPoint x: 515, startPoint y: 208, endPoint x: 505, endPoint y: 222, distance: 17.3
click at [491, 211] on td "AUD5.73" at bounding box center [494, 210] width 58 height 50
click at [602, 111] on input "All Star Season Singlet Black" at bounding box center [618, 113] width 144 height 21
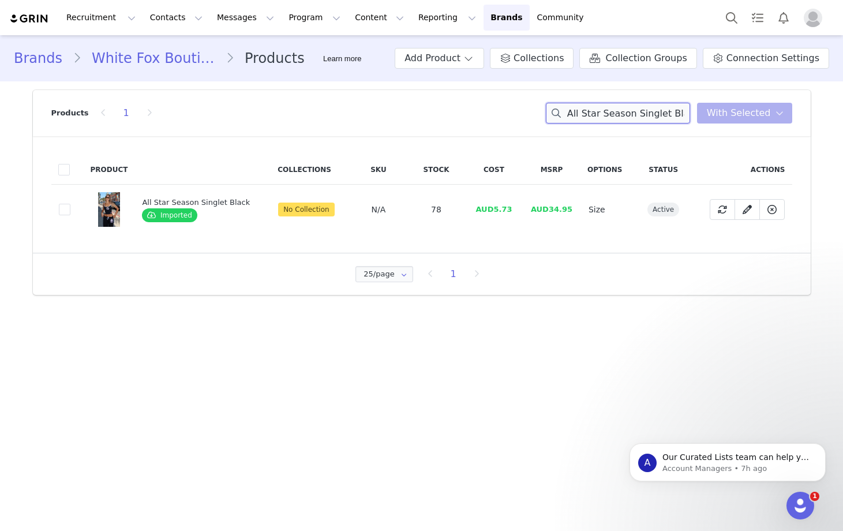
paste input "Track Pants"
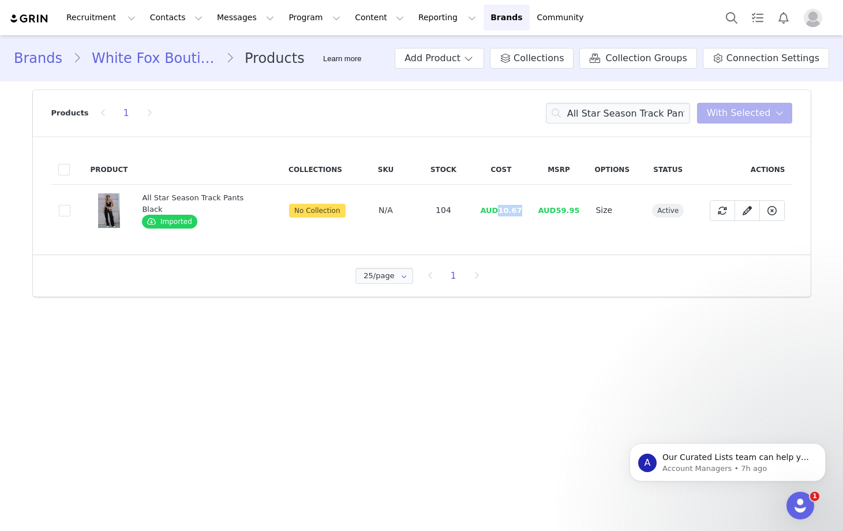
drag, startPoint x: 518, startPoint y: 212, endPoint x: 497, endPoint y: 212, distance: 20.8
click at [497, 212] on td "AUD10.67" at bounding box center [501, 211] width 58 height 52
click at [637, 111] on input "All Star Season Track Pants Black" at bounding box center [618, 113] width 144 height 21
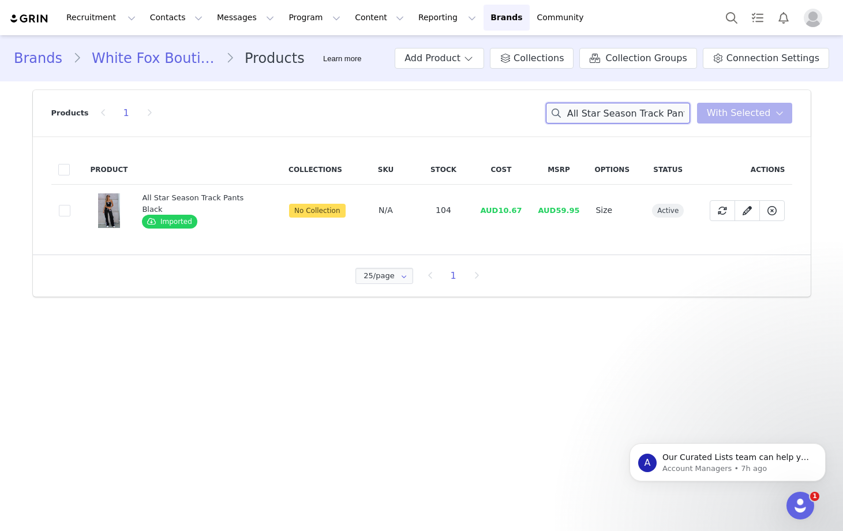
paste input "Sugar Honey Bustier Cream"
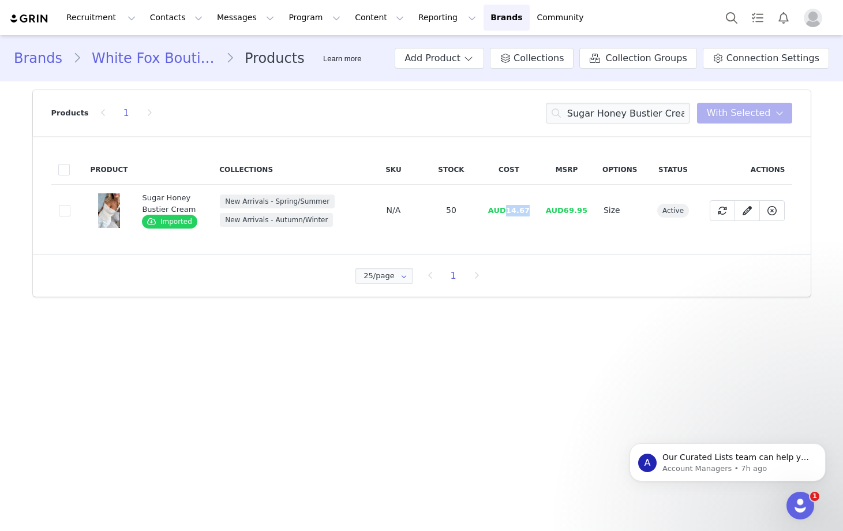
drag, startPoint x: 531, startPoint y: 212, endPoint x: 516, endPoint y: 223, distance: 18.9
click at [510, 212] on td "AUD14.67" at bounding box center [509, 211] width 58 height 52
click at [634, 106] on input "Sugar Honey Bustier Cream" at bounding box center [618, 113] width 144 height 21
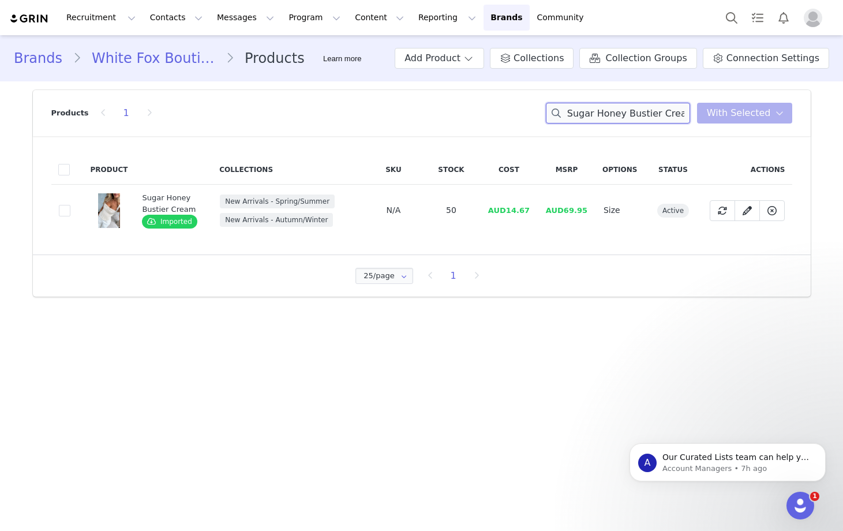
paste input "Almost Love Knit Top Grey"
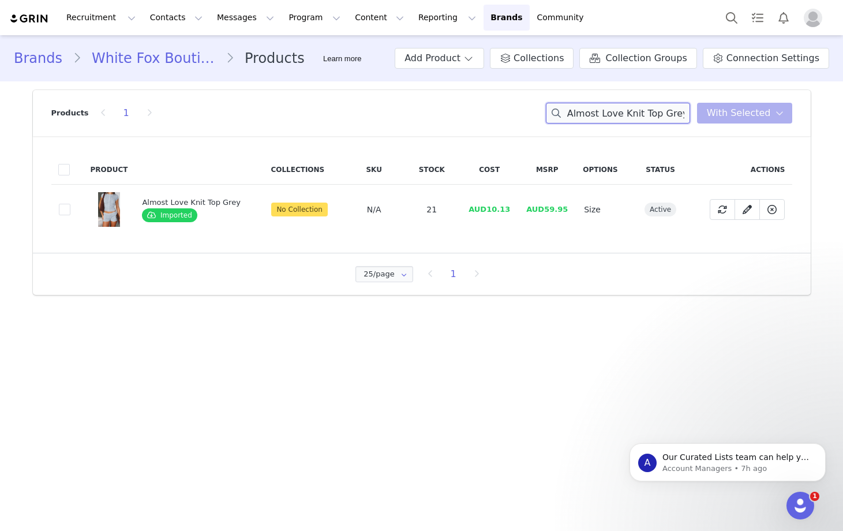
type input "Almost Love Knit Top Grey"
drag, startPoint x: 508, startPoint y: 211, endPoint x: 490, endPoint y: 215, distance: 18.5
click at [485, 211] on td "AUD10.13" at bounding box center [489, 210] width 58 height 50
